Goal: Communication & Community: Answer question/provide support

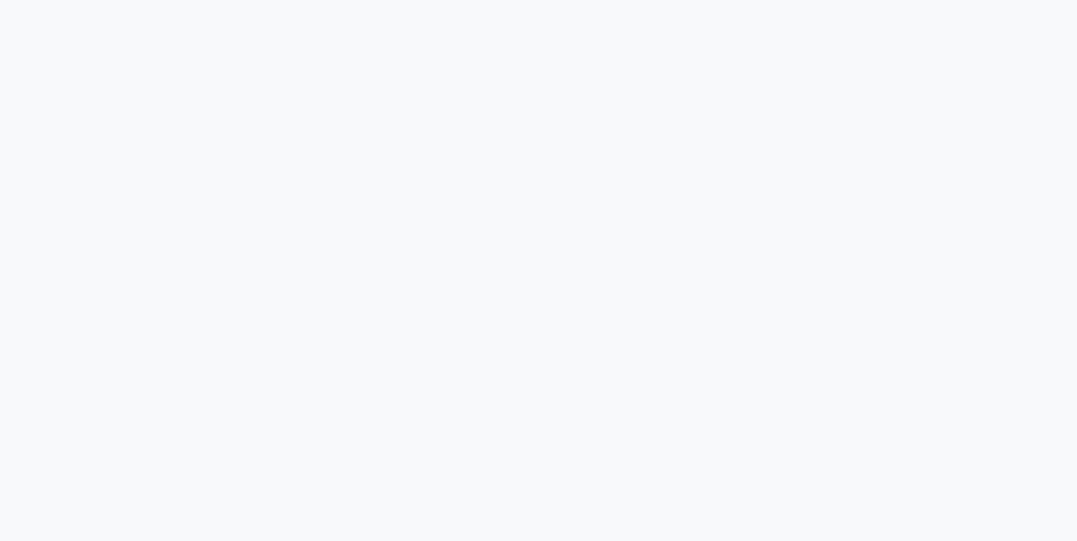
select select "service"
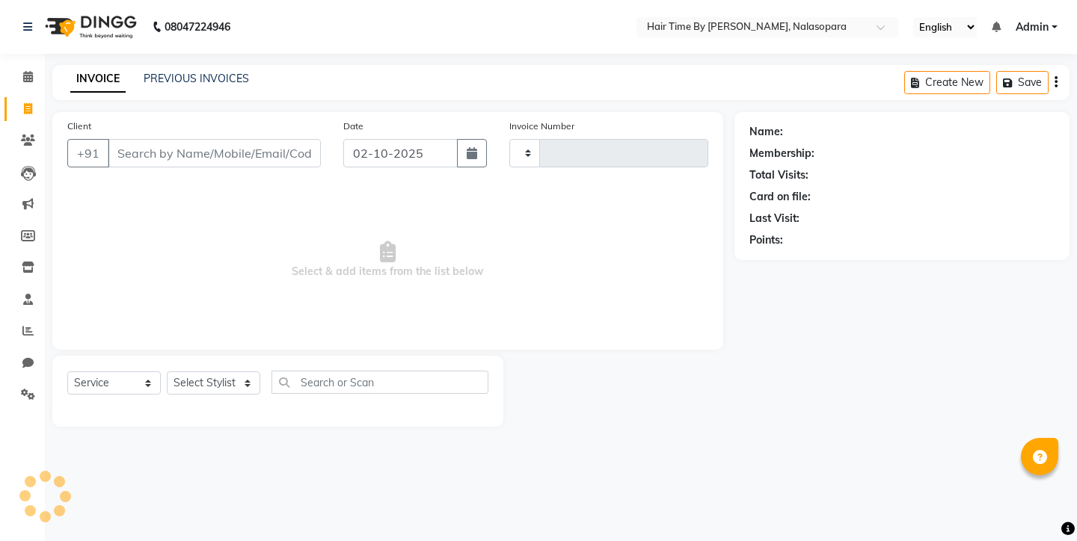
type input "0817"
select select "8131"
click at [28, 362] on icon at bounding box center [27, 362] width 11 height 11
select select "100"
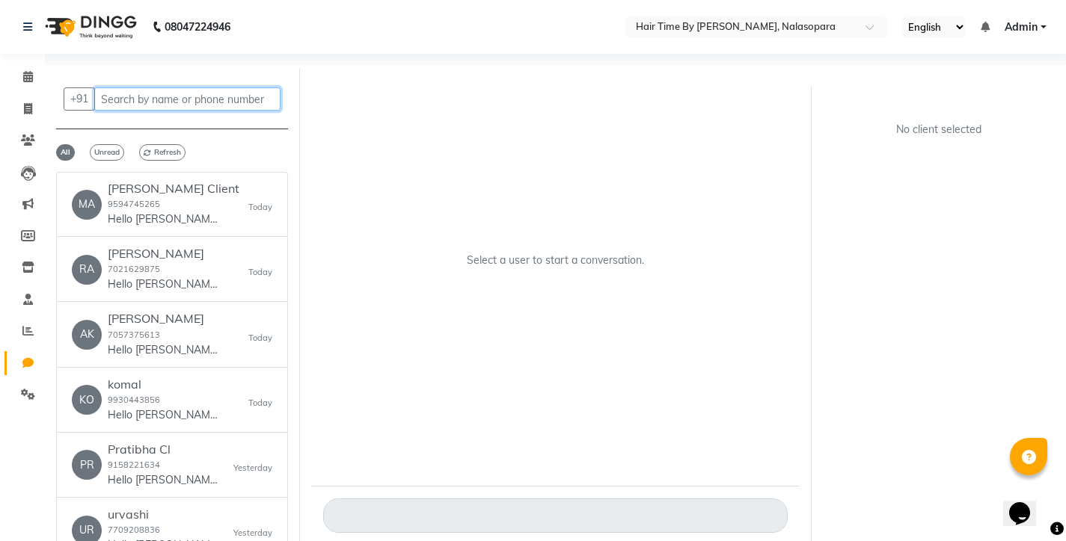
click at [124, 101] on input "text" at bounding box center [187, 98] width 186 height 23
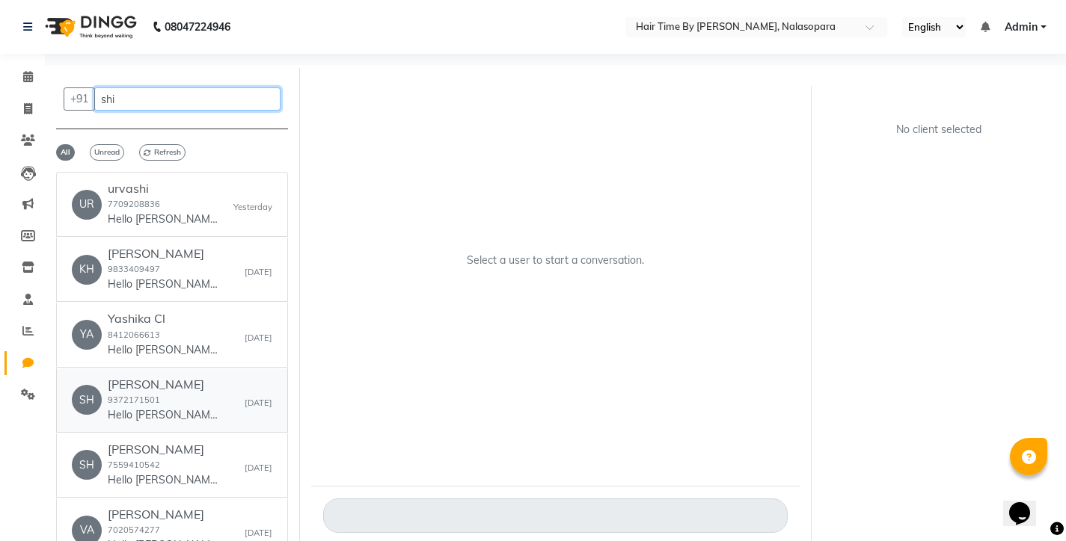
type input "shi"
drag, startPoint x: 91, startPoint y: 401, endPoint x: 67, endPoint y: 420, distance: 30.4
click at [67, 420] on link "SH [PERSON_NAME] 9372171501 Hello [PERSON_NAME], 😊 Your invoice from Hair Time …" at bounding box center [172, 401] width 232 height 64
